Goal: Information Seeking & Learning: Learn about a topic

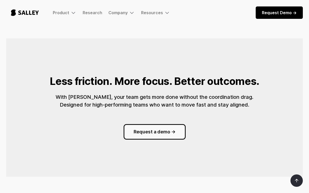
scroll to position [574, 0]
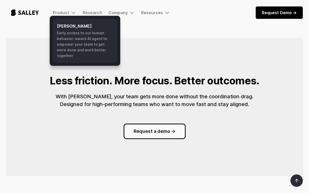
click at [61, 29] on link "[PERSON_NAME] Early access to our human behavior-aware AI agent to empower your…" at bounding box center [85, 41] width 64 height 44
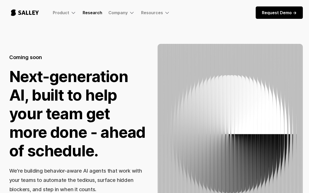
click at [94, 11] on link "Research" at bounding box center [93, 12] width 20 height 5
